Goal: Task Accomplishment & Management: Complete application form

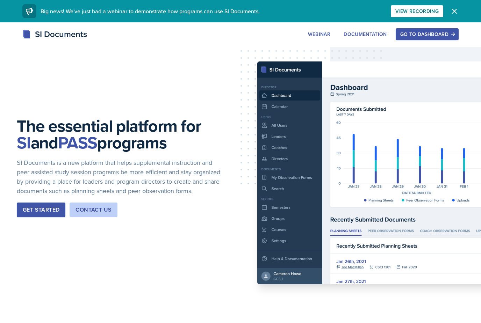
click at [448, 5] on button "Dismiss" at bounding box center [455, 11] width 14 height 14
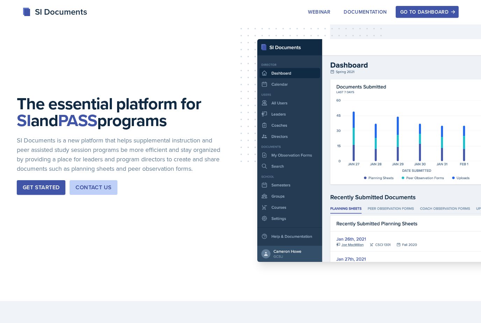
click at [440, 15] on div "Go to Dashboard" at bounding box center [427, 12] width 54 height 6
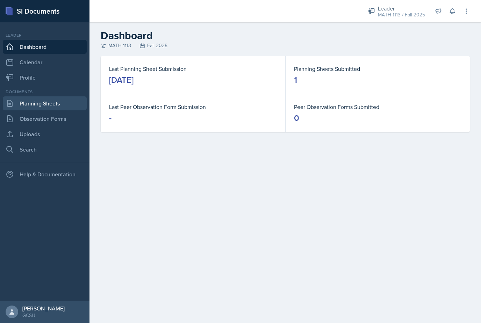
click at [23, 104] on link "Planning Sheets" at bounding box center [45, 104] width 84 height 14
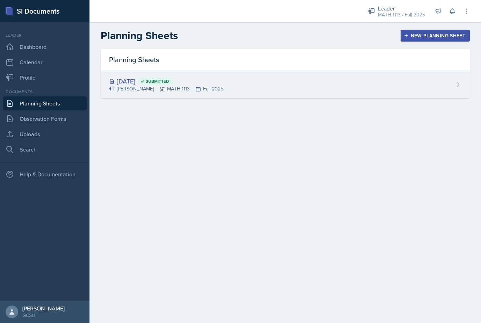
click at [316, 80] on div "[DATE] Submitted [PERSON_NAME] MATH 1113 Fall 2025" at bounding box center [285, 84] width 369 height 27
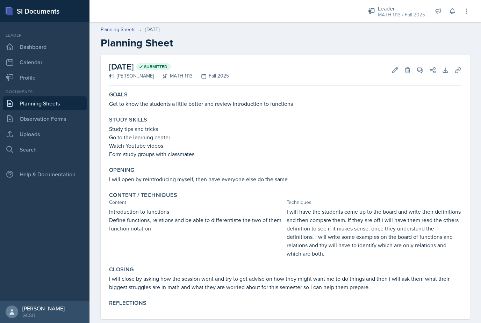
scroll to position [22, 0]
click at [391, 64] on button "Edit" at bounding box center [395, 70] width 13 height 13
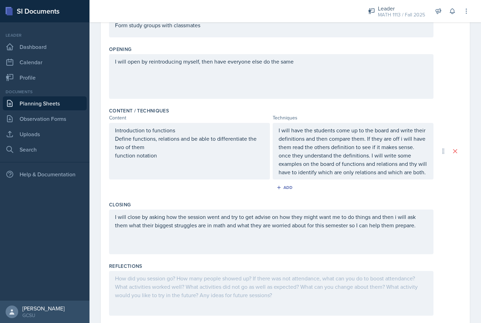
scroll to position [141, 0]
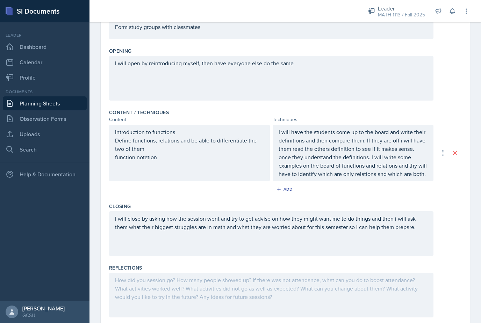
click at [341, 273] on div at bounding box center [271, 295] width 324 height 45
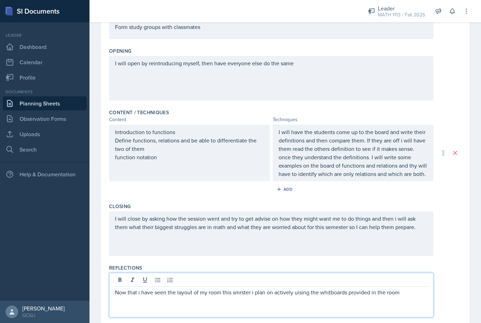
click at [370, 288] on p "Now that i have seen the layout of my room this smrster i plan on actively uisi…" at bounding box center [271, 292] width 313 height 8
click at [256, 288] on p "Now that i have seen the layout of my room this smrster i plan on actively uisi…" at bounding box center [271, 296] width 313 height 17
click at [242, 276] on div at bounding box center [271, 282] width 313 height 12
click at [242, 288] on p "Now that i have seen the layout of my room this smrster i plan on actively uisi…" at bounding box center [271, 296] width 313 height 17
click at [241, 288] on p "Now that i have seen the layout of my room this smrster i plan on actively uisi…" at bounding box center [271, 296] width 313 height 17
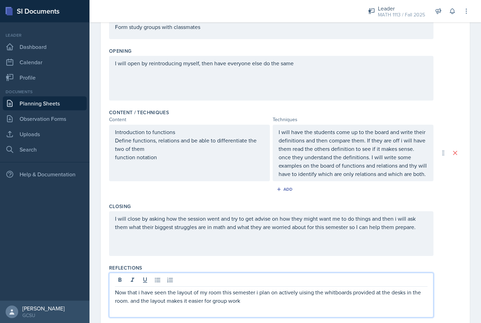
click at [305, 288] on p "Now that i have seen the layout of my room this semester i plan on actively uis…" at bounding box center [271, 296] width 313 height 17
click at [258, 288] on p "Now that i have seen the layout of my room this semester i plan on actively usi…" at bounding box center [271, 296] width 313 height 17
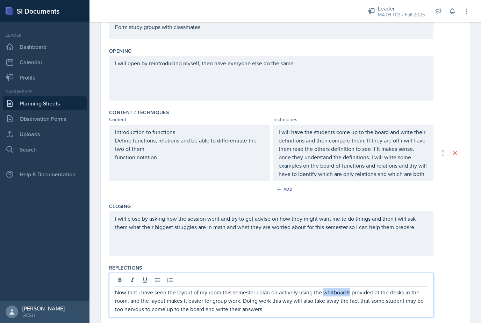
click at [341, 288] on p "Now that i have seen the layout of my room this semester i plan on actively usi…" at bounding box center [271, 300] width 313 height 25
click at [280, 290] on p "Now that i have seen the layout of my room this semester i plan on actively usi…" at bounding box center [271, 300] width 313 height 25
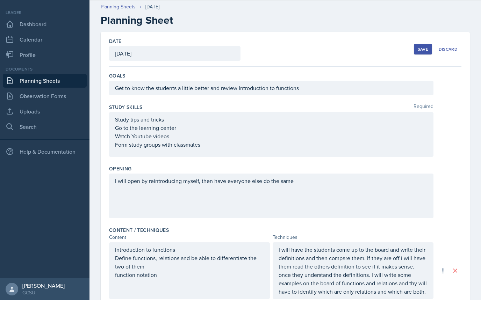
scroll to position [0, 0]
click at [421, 69] on div "Save" at bounding box center [423, 72] width 10 height 6
